Goal: Information Seeking & Learning: Learn about a topic

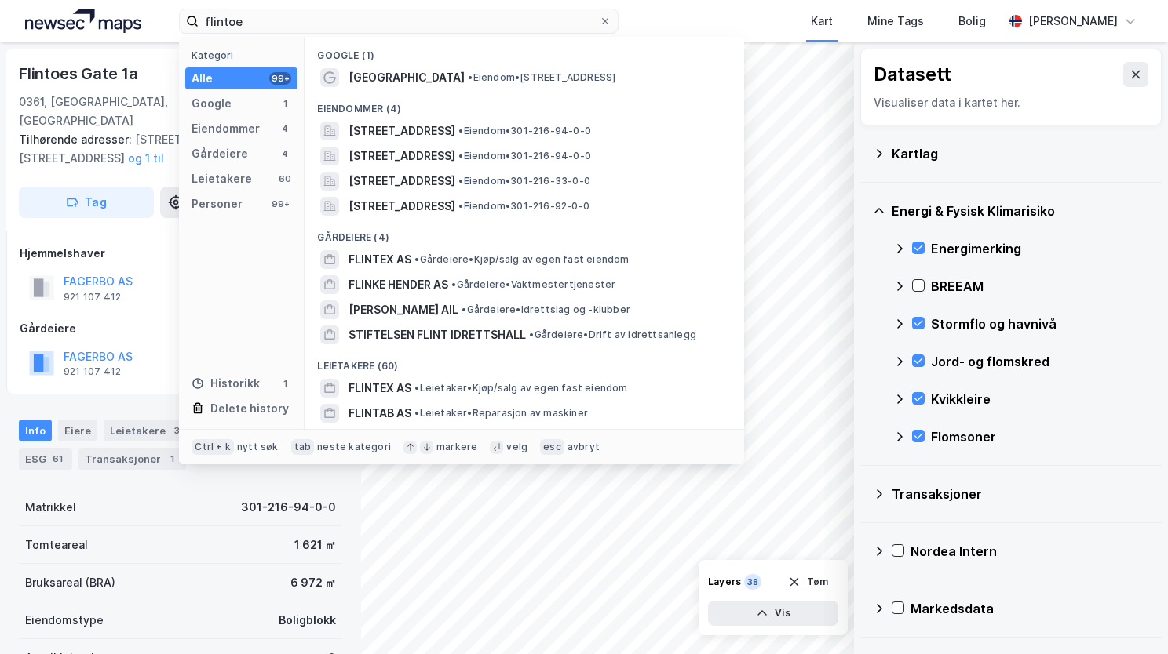
click at [173, 14] on div "flintoe Kategori Alle 99+ Google 1 Eiendommer 4 Gårdeiere 4 Leietakere 60 Perso…" at bounding box center [584, 21] width 1168 height 42
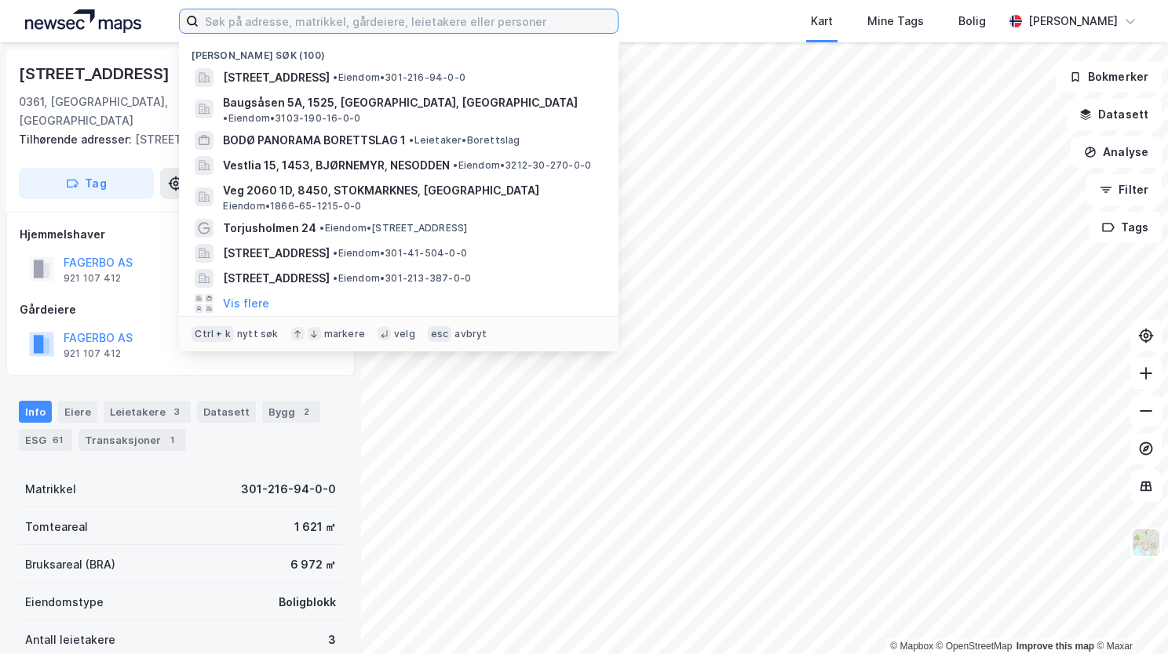
click at [242, 29] on input at bounding box center [408, 21] width 419 height 24
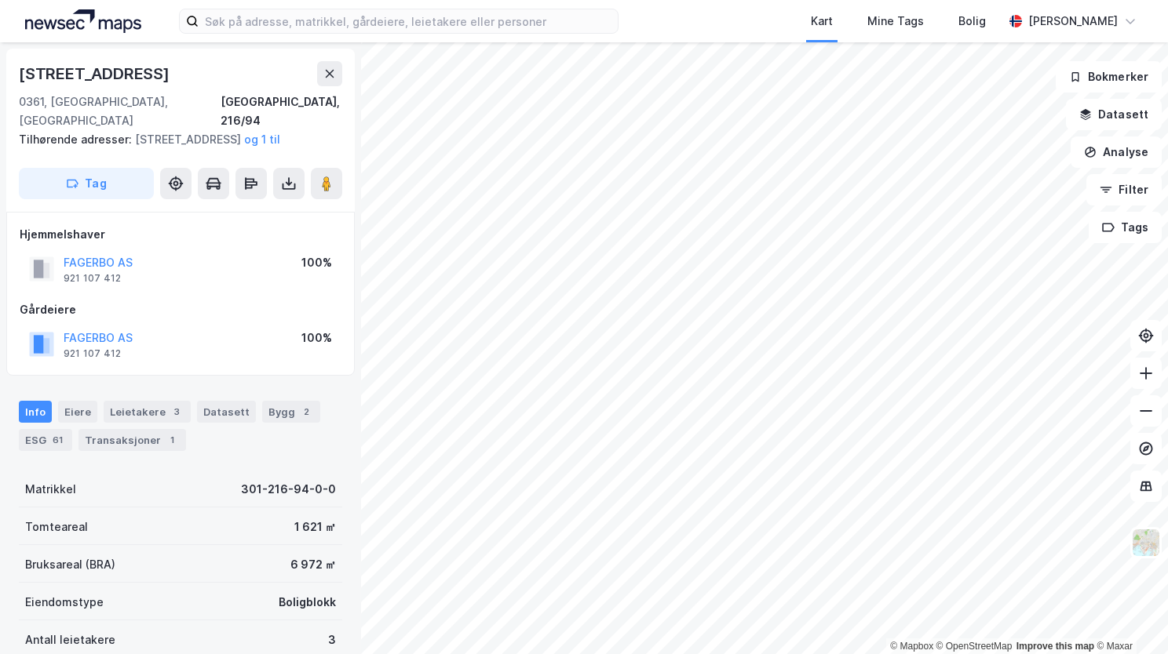
click at [348, 0] on div "Kart Mine Tags Bolig [PERSON_NAME]" at bounding box center [584, 21] width 1168 height 42
drag, startPoint x: 348, startPoint y: 0, endPoint x: 259, endPoint y: 18, distance: 91.3
click at [259, 18] on input at bounding box center [408, 21] width 419 height 24
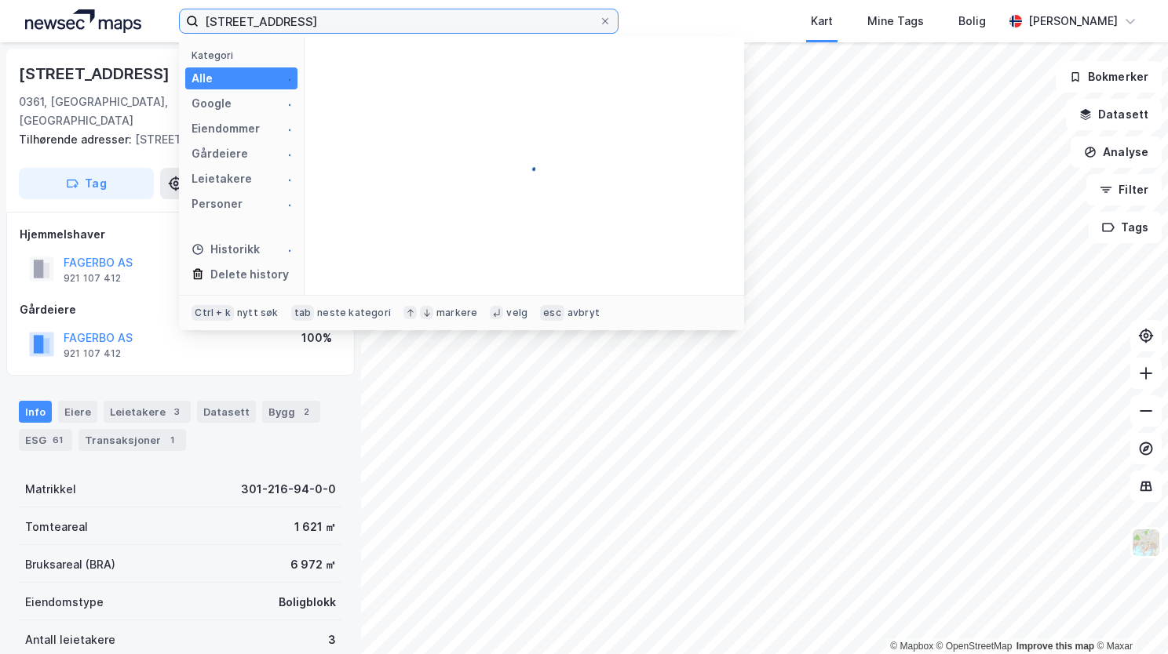
type input "gabels gate 21 a"
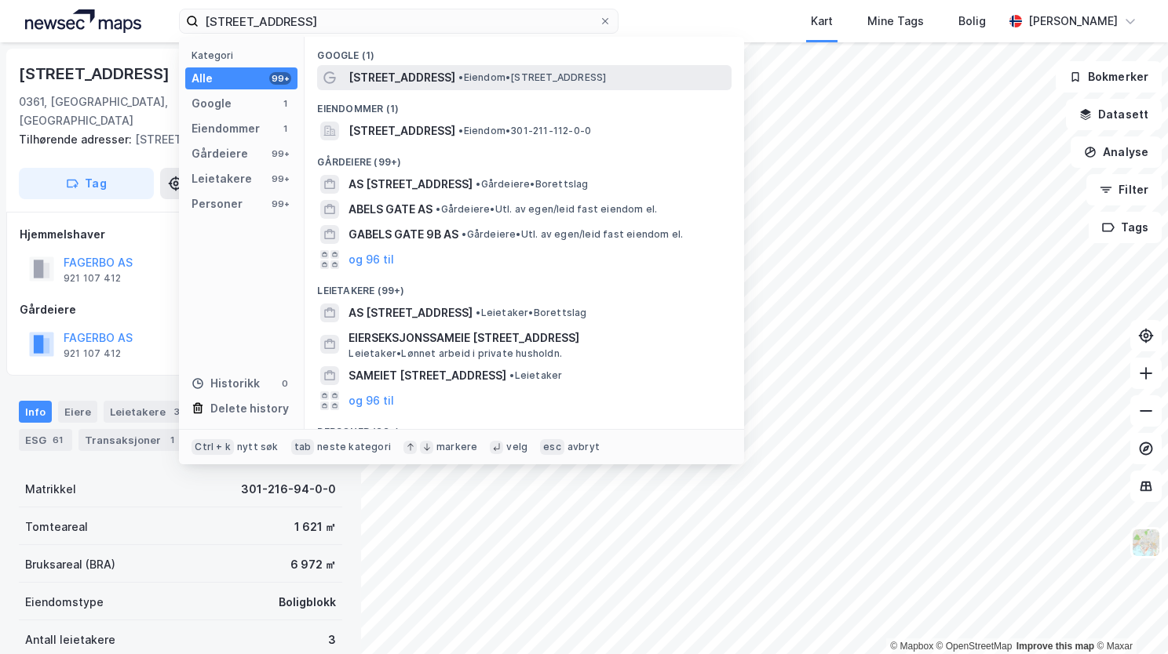
click at [417, 83] on span "Gabels gate 21A" at bounding box center [401, 77] width 107 height 19
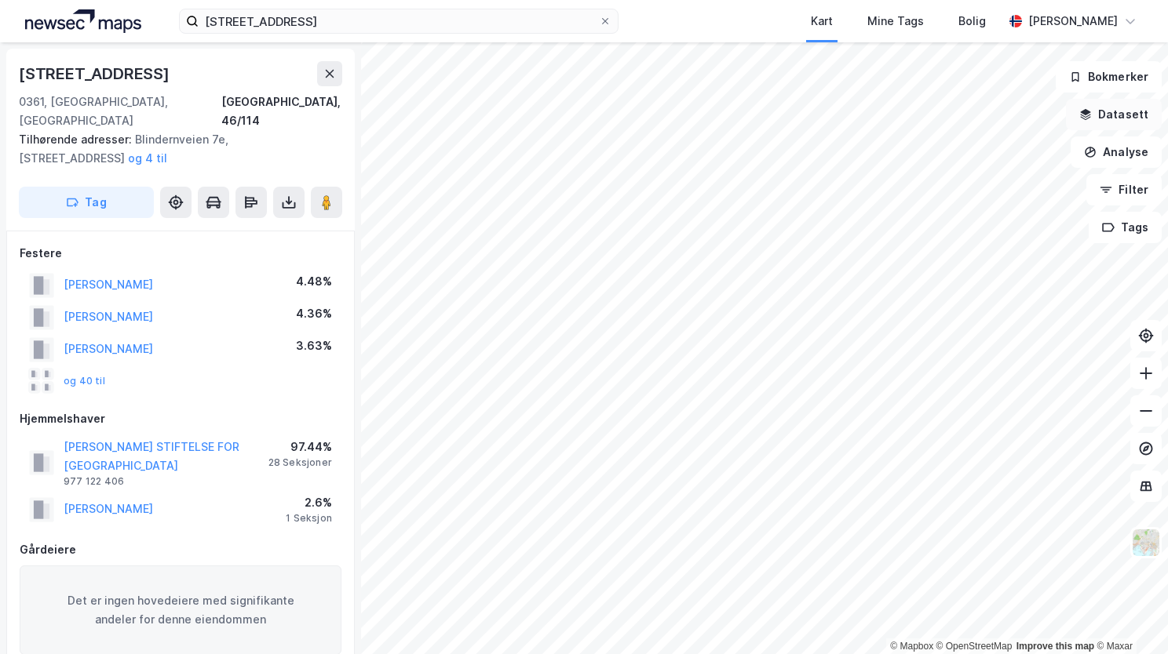
click at [1095, 113] on button "Datasett" at bounding box center [1114, 114] width 96 height 31
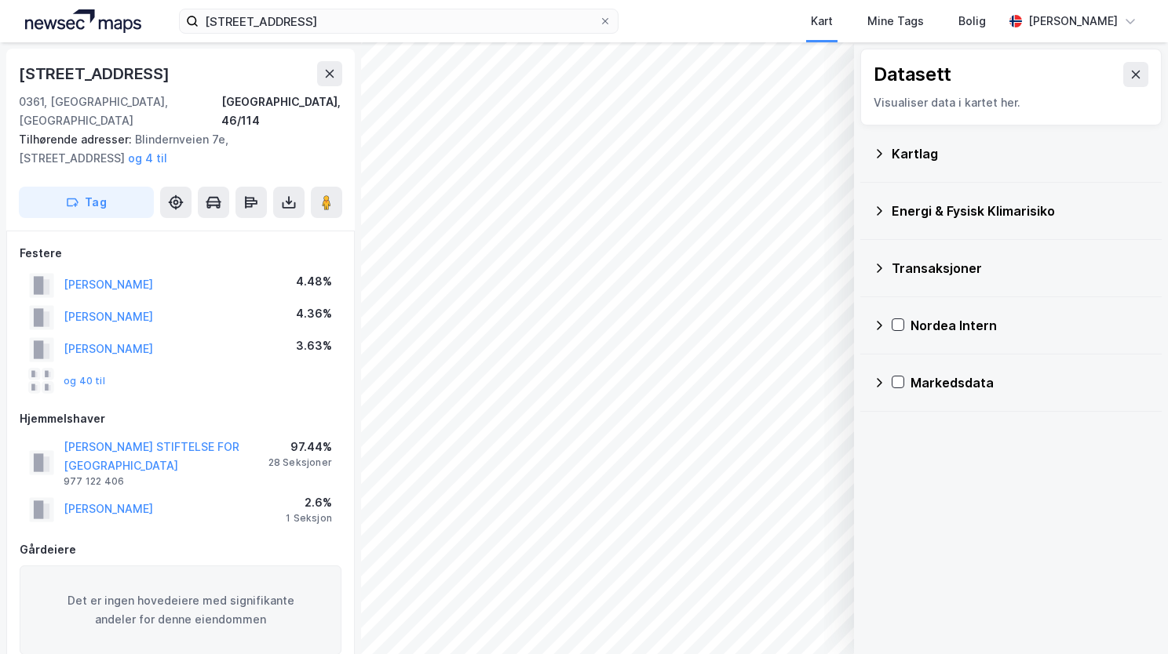
click at [879, 153] on icon at bounding box center [879, 154] width 13 height 13
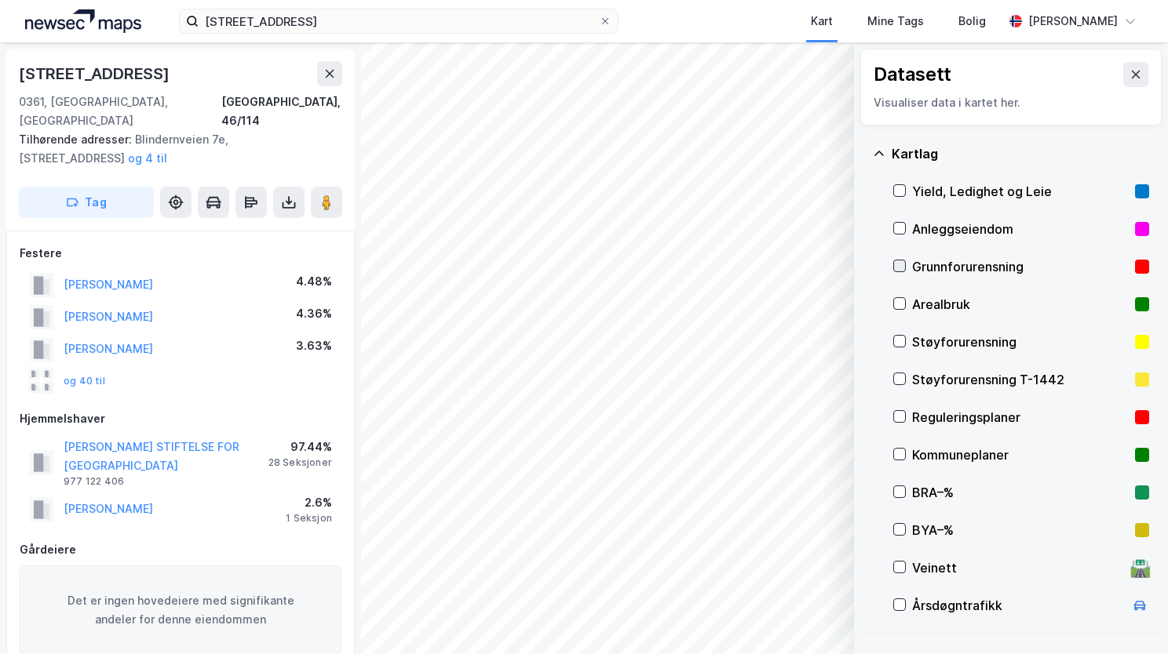
click at [902, 264] on icon at bounding box center [899, 266] width 9 height 5
click at [879, 150] on icon at bounding box center [879, 154] width 13 height 13
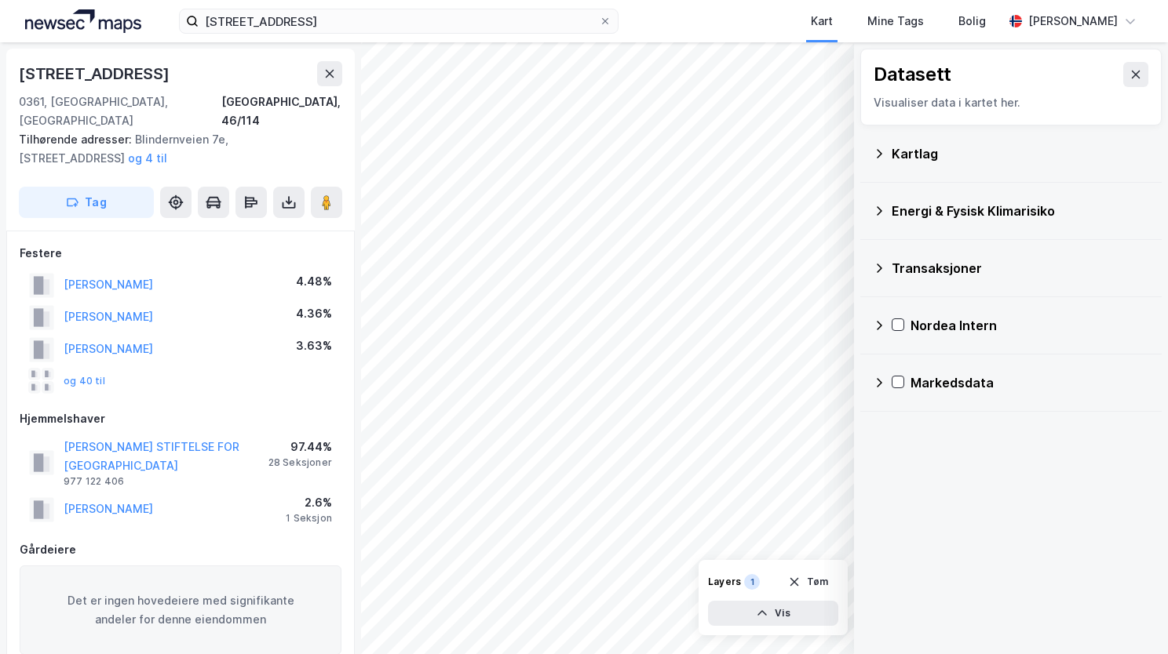
click at [881, 206] on icon at bounding box center [879, 211] width 13 height 13
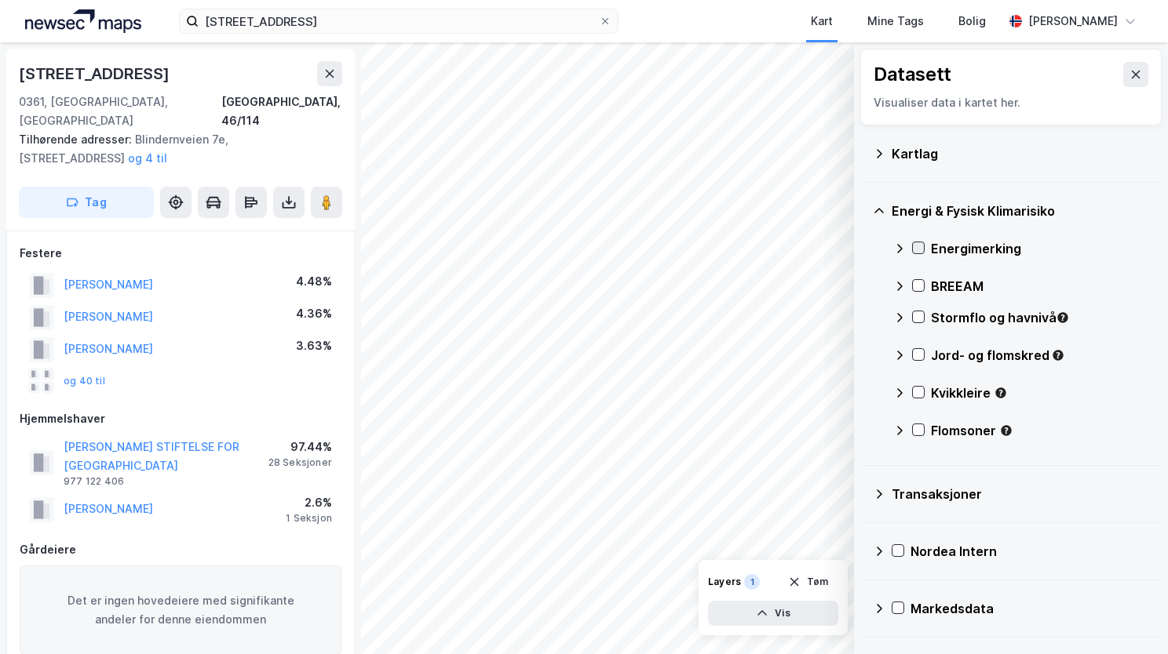
click at [917, 246] on icon at bounding box center [918, 247] width 11 height 11
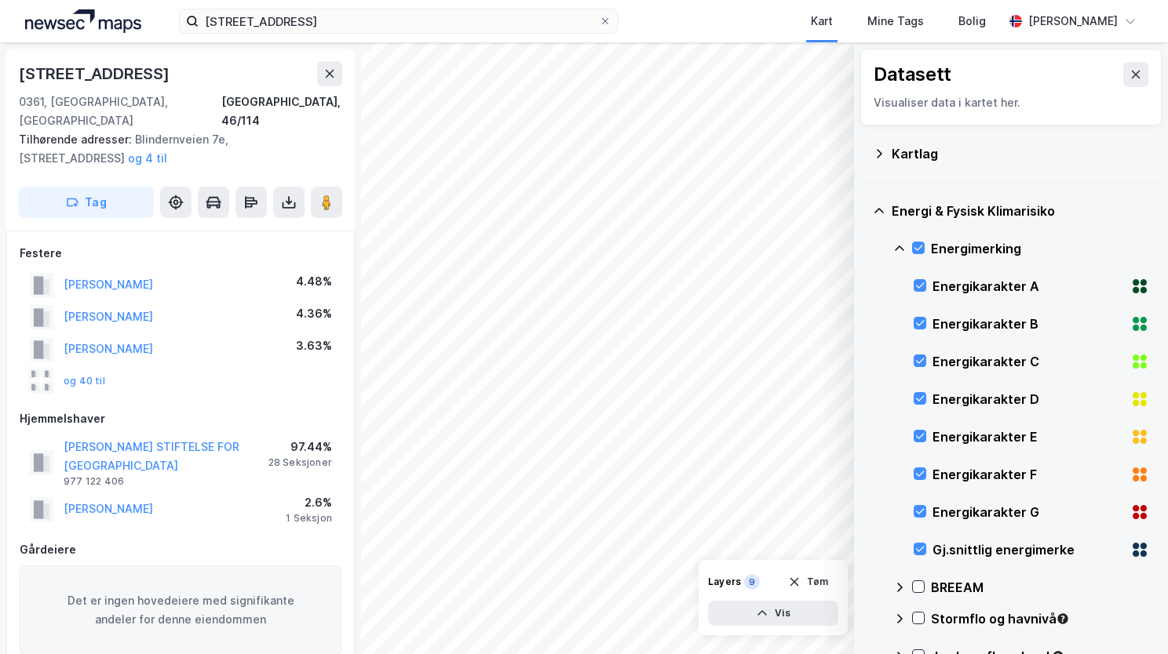
click at [898, 243] on icon at bounding box center [899, 248] width 13 height 13
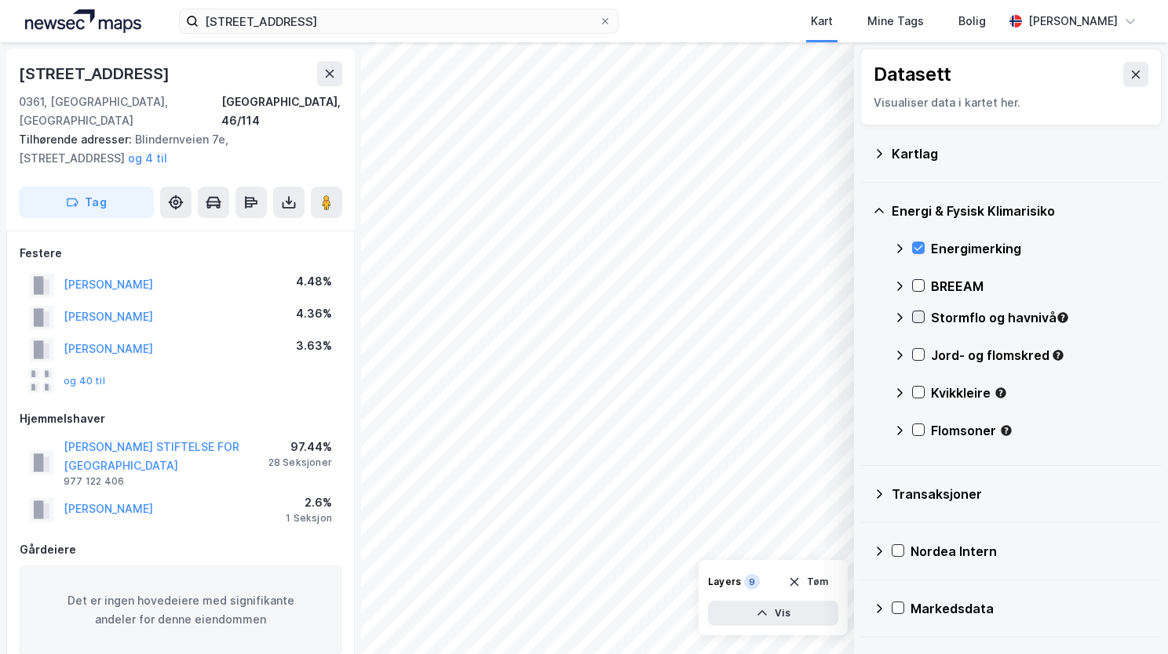
click at [915, 315] on icon at bounding box center [918, 317] width 11 height 11
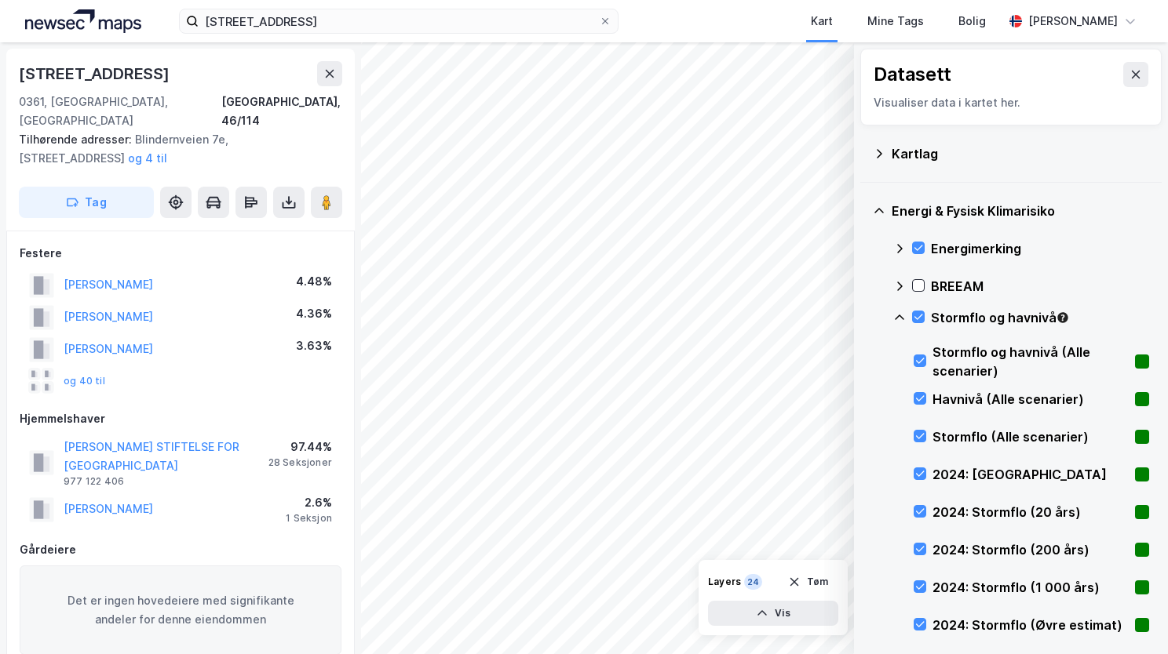
click at [898, 313] on icon at bounding box center [899, 318] width 13 height 13
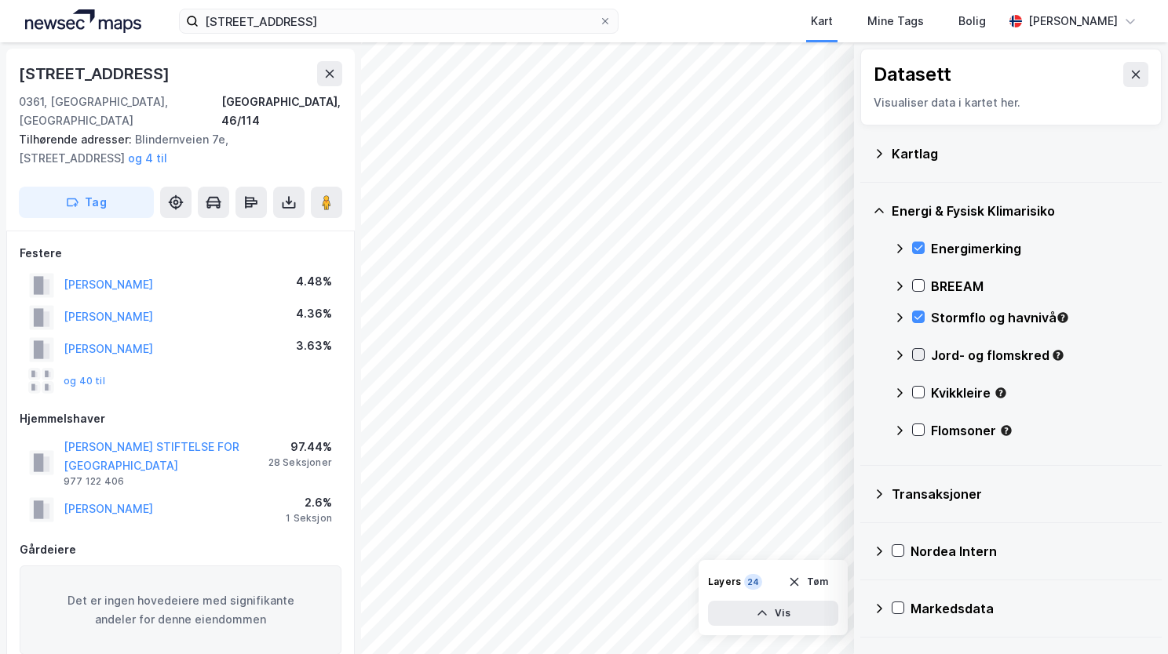
click at [917, 353] on icon at bounding box center [918, 354] width 11 height 11
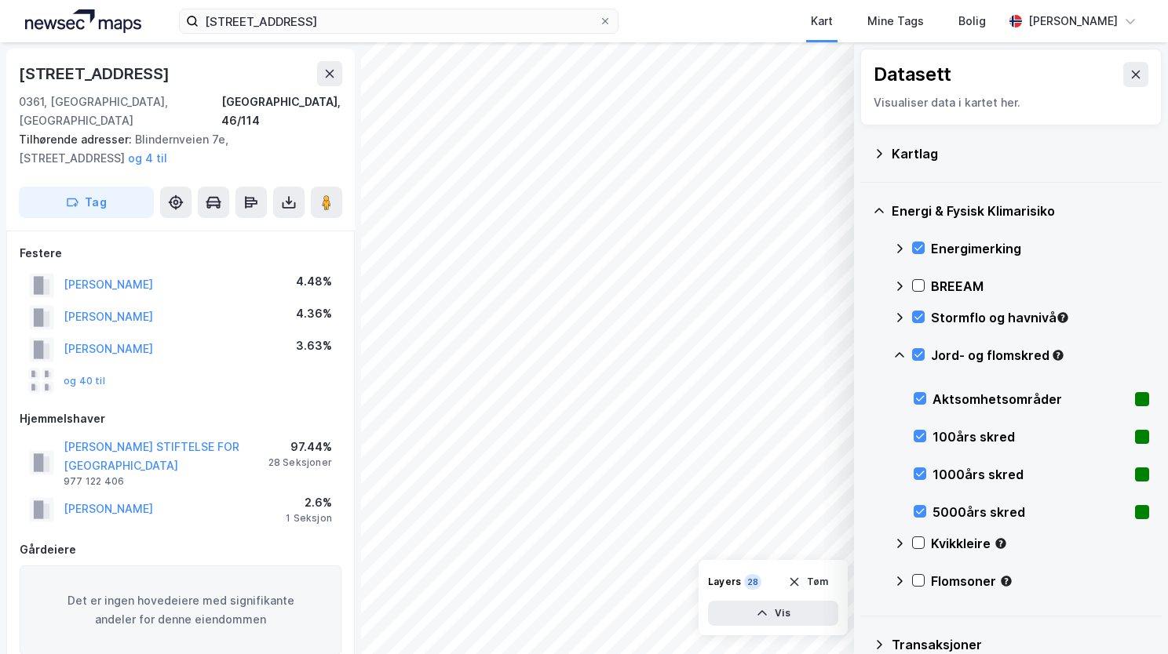
click at [898, 350] on icon at bounding box center [899, 355] width 13 height 13
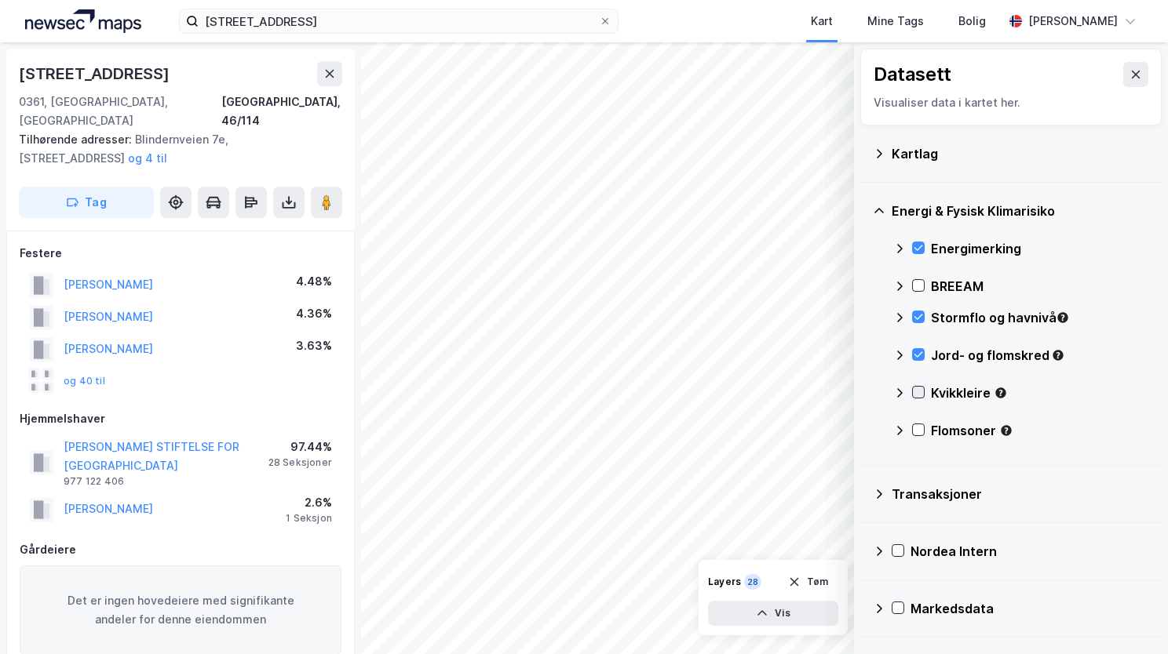
click at [916, 389] on icon at bounding box center [918, 392] width 11 height 11
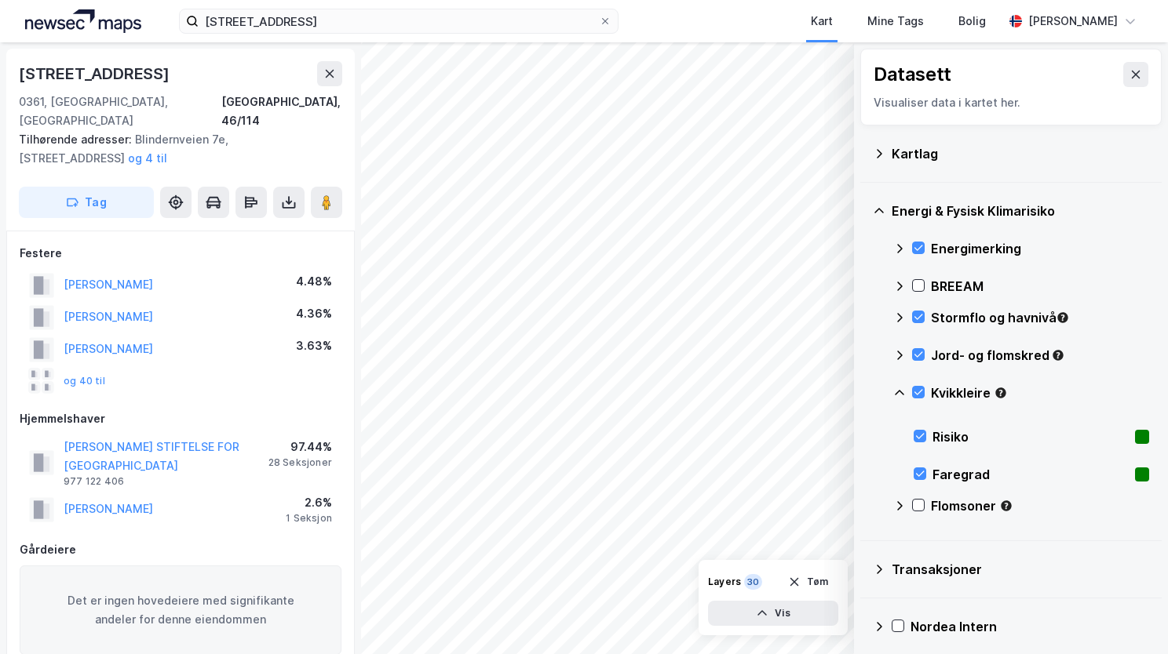
click at [897, 388] on icon at bounding box center [899, 393] width 13 height 13
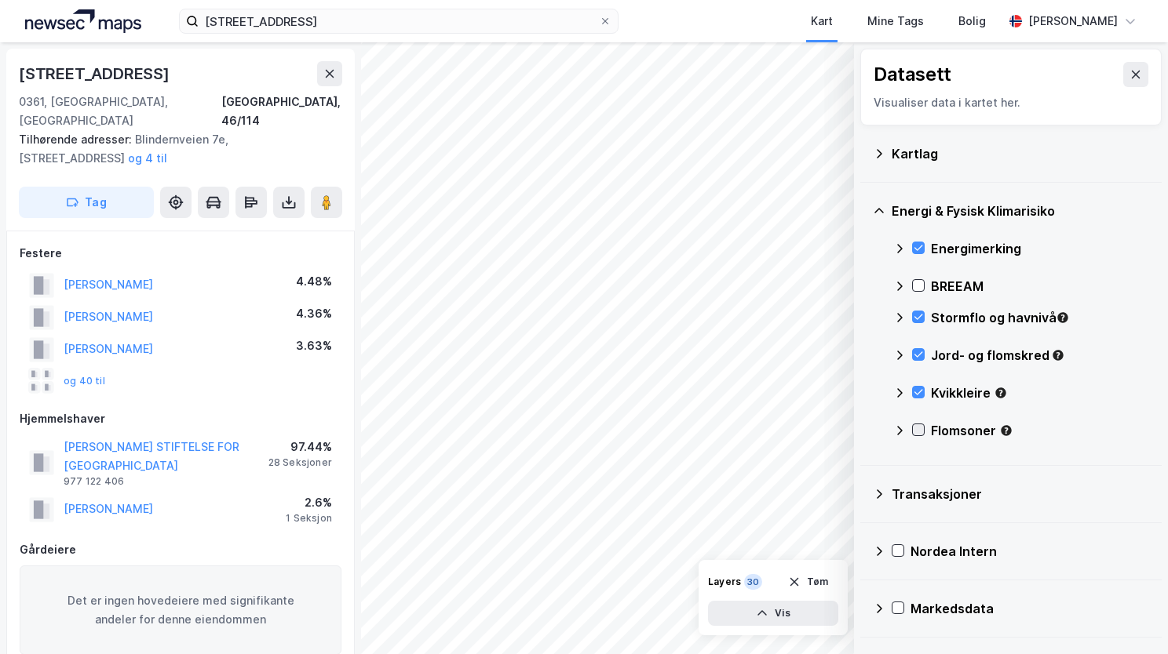
click at [917, 425] on icon at bounding box center [918, 430] width 11 height 11
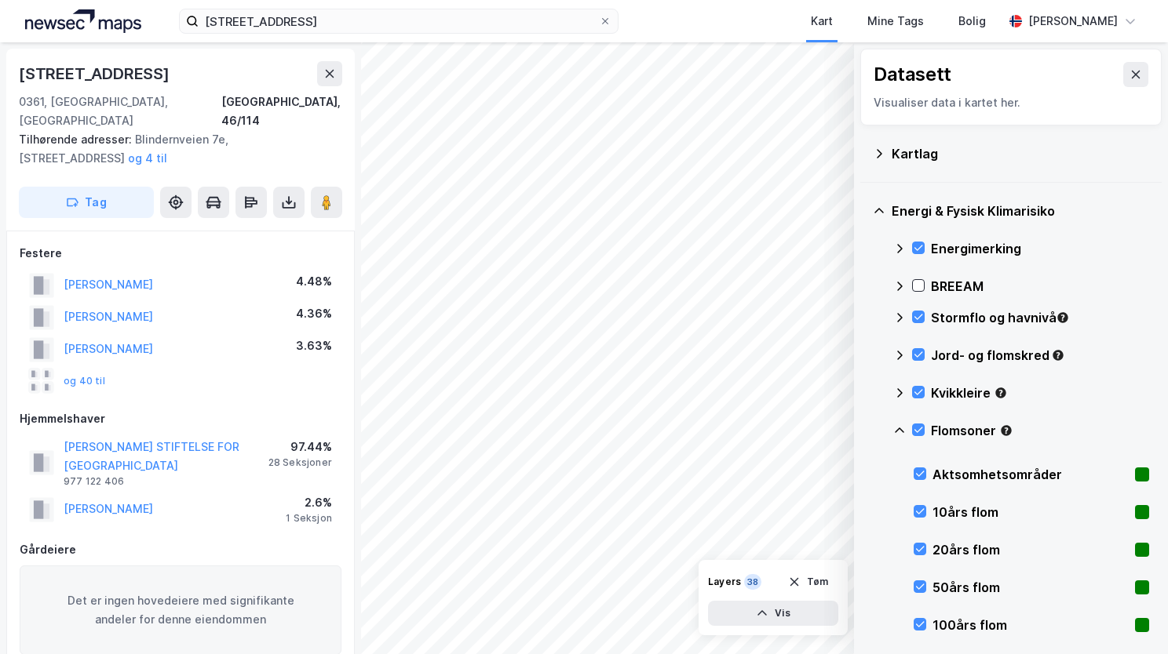
click at [898, 428] on icon at bounding box center [899, 430] width 9 height 5
